Goal: Navigation & Orientation: Find specific page/section

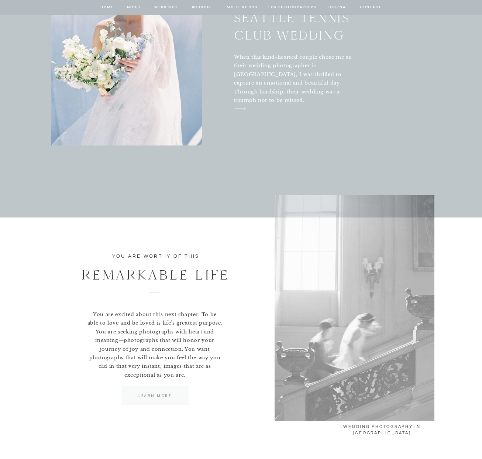
scroll to position [3082, 0]
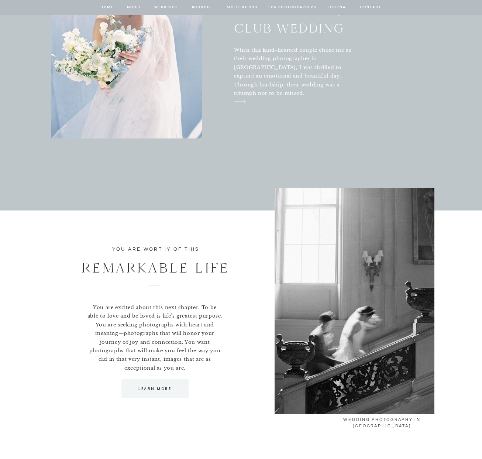
click at [167, 7] on nav "Weddings" at bounding box center [165, 7] width 25 height 7
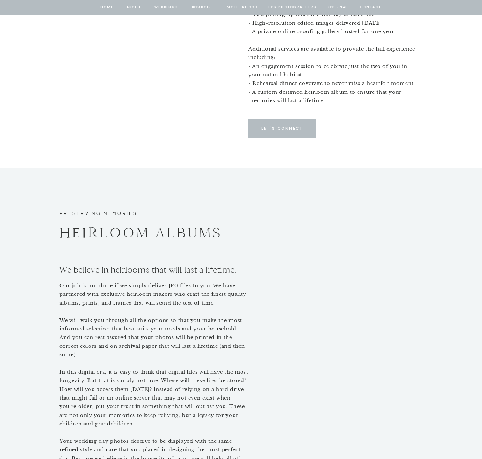
scroll to position [3082, 0]
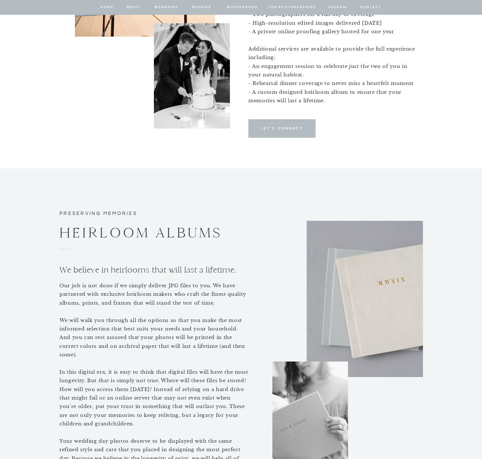
click at [103, 7] on nav "home" at bounding box center [107, 7] width 14 height 7
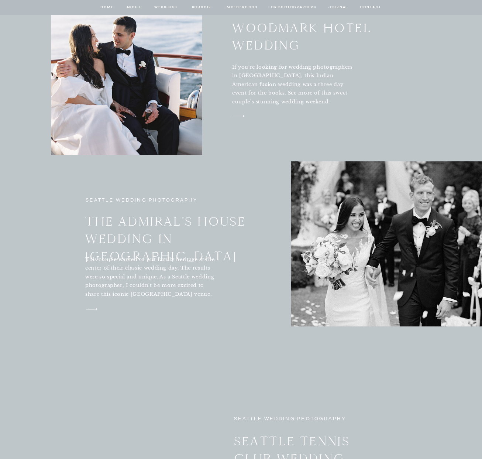
scroll to position [2657, 0]
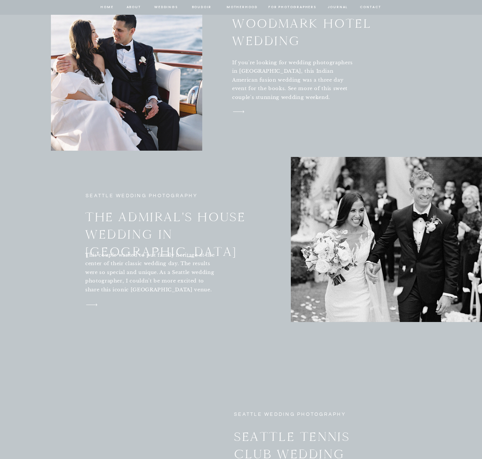
click at [242, 112] on icon "arrow" at bounding box center [238, 111] width 20 height 11
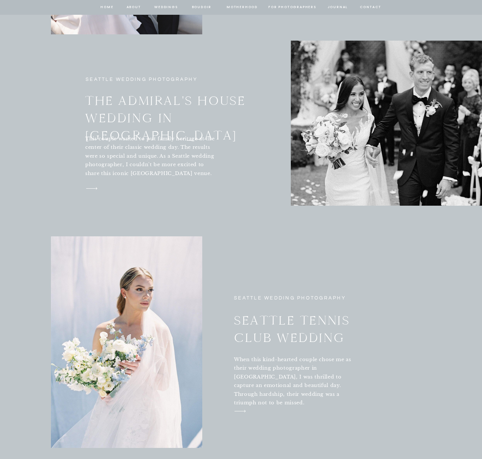
scroll to position [2771, 0]
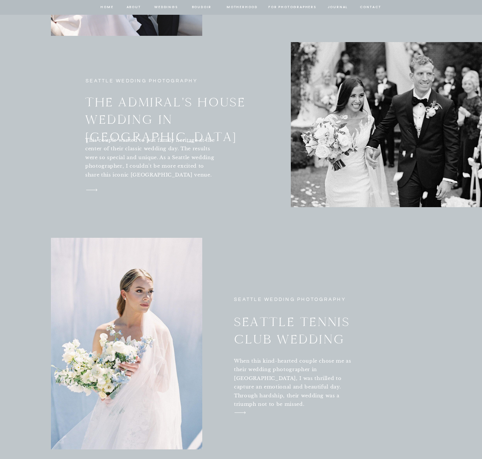
click at [240, 411] on icon "arrow" at bounding box center [240, 412] width 20 height 11
